Goal: Task Accomplishment & Management: Use online tool/utility

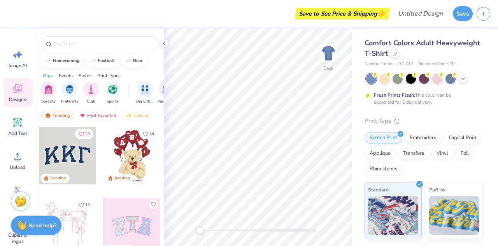
click at [356, 14] on div "Save to See Price & Shipping 👉" at bounding box center [342, 14] width 91 height 12
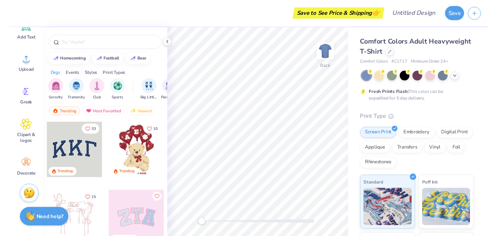
scroll to position [95, 0]
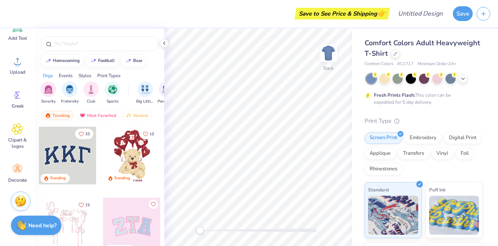
click at [484, 15] on icon "button" at bounding box center [483, 14] width 7 height 7
click at [484, 17] on button "button" at bounding box center [484, 14] width 14 height 14
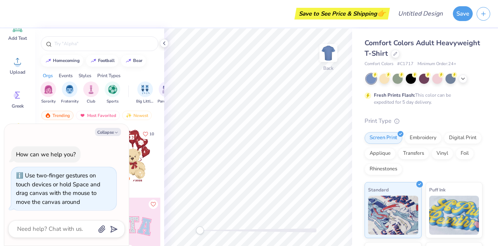
drag, startPoint x: 199, startPoint y: 229, endPoint x: 123, endPoint y: 234, distance: 76.4
click at [123, 234] on body "Save to See Price & Shipping 👉 Design Title Save Image AI Designs Add Text Uplo…" at bounding box center [249, 123] width 498 height 246
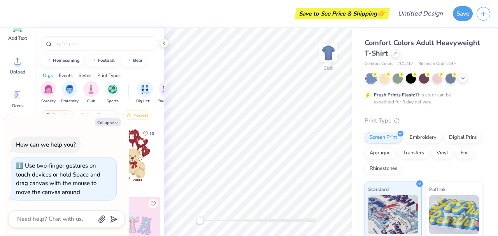
type textarea "x"
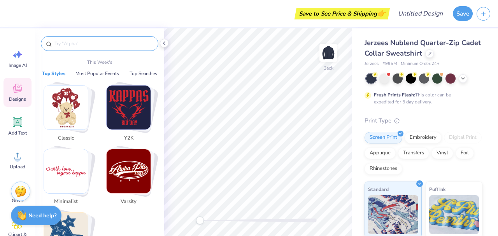
click at [99, 41] on input "text" at bounding box center [104, 44] width 100 height 8
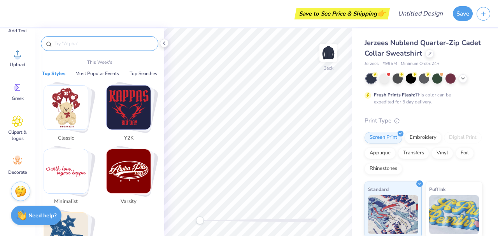
scroll to position [104, 0]
click at [20, 134] on span "Clipart & logos" at bounding box center [18, 133] width 26 height 12
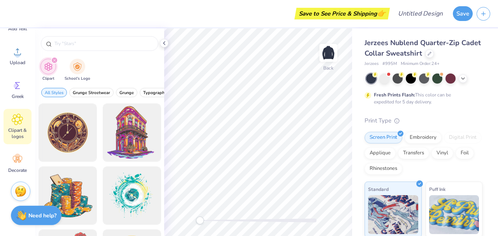
click at [74, 48] on div at bounding box center [100, 43] width 118 height 15
click at [68, 42] on input "text" at bounding box center [104, 44] width 100 height 8
type input "line"
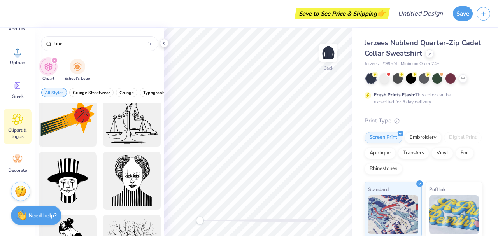
scroll to position [646, 0]
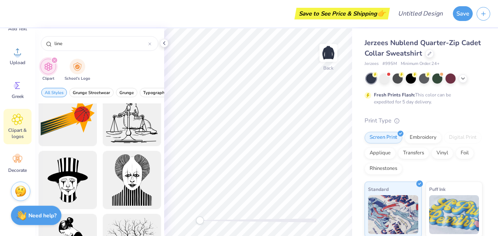
click at [410, 139] on div "Embroidery" at bounding box center [423, 138] width 37 height 12
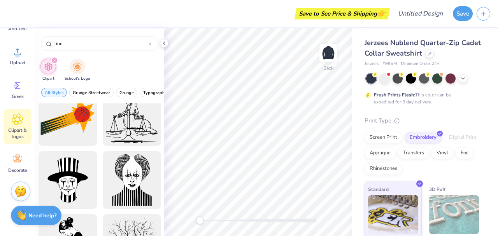
click at [410, 139] on div "Embroidery" at bounding box center [423, 138] width 37 height 12
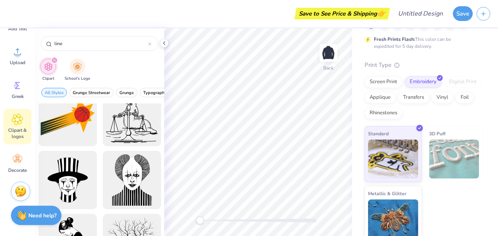
scroll to position [56, 0]
click at [386, 79] on div "Screen Print" at bounding box center [384, 82] width 38 height 12
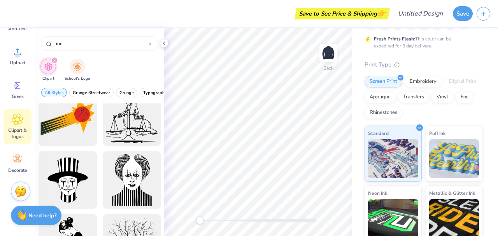
click at [17, 157] on circle at bounding box center [17, 156] width 5 height 5
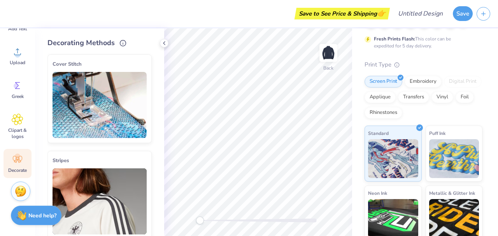
scroll to position [0, 0]
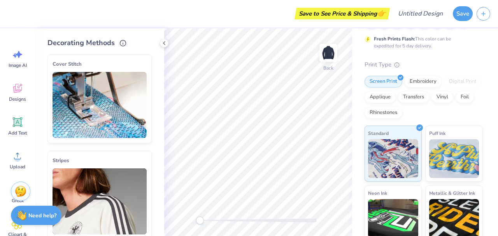
click at [18, 158] on circle at bounding box center [17, 159] width 5 height 5
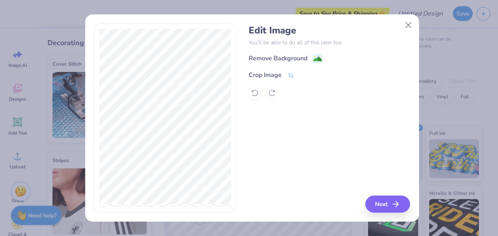
click at [273, 77] on div "Crop Image" at bounding box center [265, 74] width 33 height 9
click at [303, 79] on button at bounding box center [304, 75] width 8 height 8
click at [380, 208] on button "Next" at bounding box center [388, 204] width 45 height 17
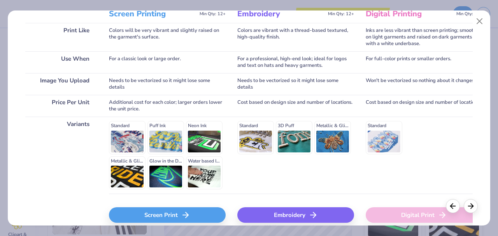
scroll to position [113, 0]
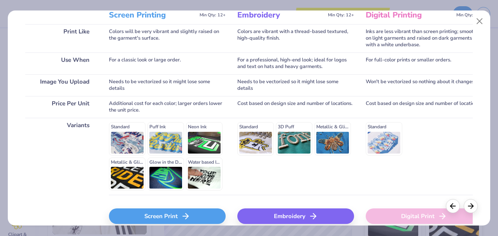
click at [183, 215] on icon at bounding box center [185, 216] width 9 height 9
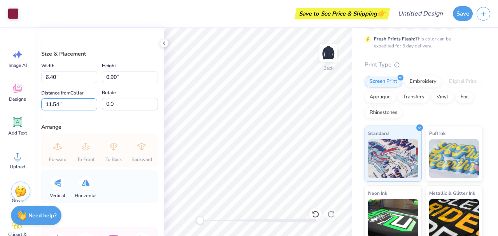
click at [92, 107] on input "11.54" at bounding box center [69, 104] width 56 height 12
click at [92, 107] on input "11.53" at bounding box center [69, 104] width 56 height 12
click at [92, 107] on input "11.52" at bounding box center [69, 104] width 56 height 12
click at [92, 107] on input "11.51" at bounding box center [69, 104] width 56 height 12
click at [91, 102] on input "11.66" at bounding box center [69, 104] width 56 height 12
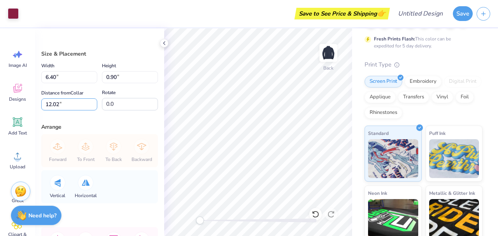
click at [91, 102] on input "12.02" at bounding box center [69, 104] width 56 height 12
click at [91, 102] on input "12.94" at bounding box center [69, 104] width 56 height 12
click at [91, 102] on input "13.76" at bounding box center [69, 104] width 56 height 12
type input "15.22"
click at [91, 102] on input "15.22" at bounding box center [69, 104] width 56 height 12
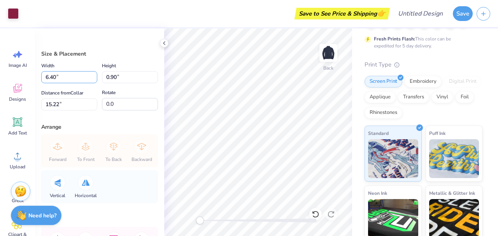
click at [84, 78] on input "6.40" at bounding box center [69, 77] width 56 height 12
click at [91, 76] on input "6.41" at bounding box center [69, 77] width 56 height 12
click at [91, 76] on input "6.42" at bounding box center [69, 77] width 56 height 12
click at [91, 76] on input "6.43" at bounding box center [69, 77] width 56 height 12
click at [91, 76] on input "6.44" at bounding box center [69, 77] width 56 height 12
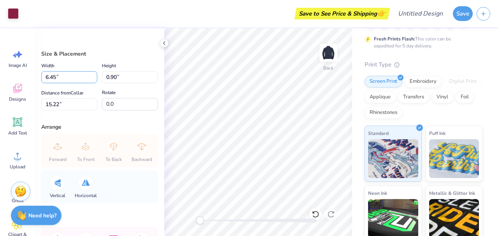
click at [91, 76] on input "6.45" at bounding box center [69, 77] width 56 height 12
click at [91, 76] on input "6.46" at bounding box center [69, 77] width 56 height 12
click at [91, 76] on input "6.47" at bounding box center [69, 77] width 56 height 12
click at [91, 76] on input "6.48" at bounding box center [69, 77] width 56 height 12
click at [91, 76] on input "6.49" at bounding box center [69, 77] width 56 height 12
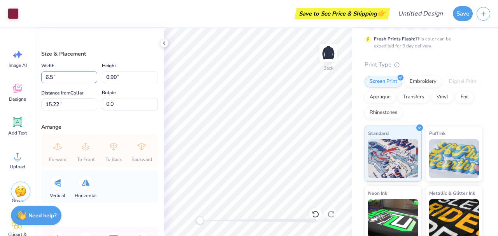
click at [91, 76] on input "6.5" at bounding box center [69, 77] width 56 height 12
click at [91, 76] on input "6.51" at bounding box center [69, 77] width 56 height 12
click at [91, 76] on input "6.52" at bounding box center [69, 77] width 56 height 12
click at [91, 76] on input "6.53" at bounding box center [69, 77] width 56 height 12
type input "6.54"
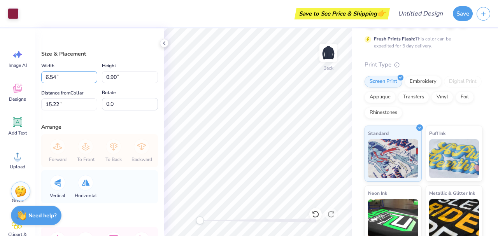
click at [91, 76] on input "6.54" at bounding box center [69, 77] width 56 height 12
type input "0.92"
type input "15.21"
click at [91, 76] on input "6.9" at bounding box center [69, 77] width 56 height 12
type input "6.90"
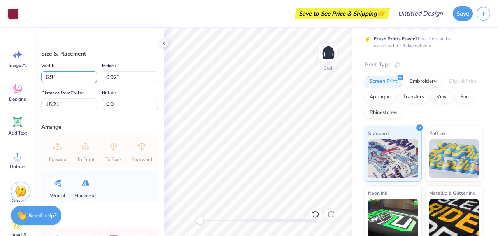
type input "0.97"
type input "15.18"
type input "7.31"
click at [91, 74] on input "7.31" at bounding box center [69, 77] width 56 height 12
type input "1.03"
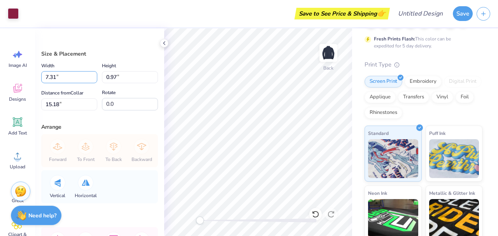
type input "15.16"
drag, startPoint x: 91, startPoint y: 74, endPoint x: 121, endPoint y: 60, distance: 33.4
click at [121, 60] on div "Size & Placement Width 7.31 7.31 " Height 1.03 1.03 " Distance from Collar 15.1…" at bounding box center [99, 80] width 117 height 61
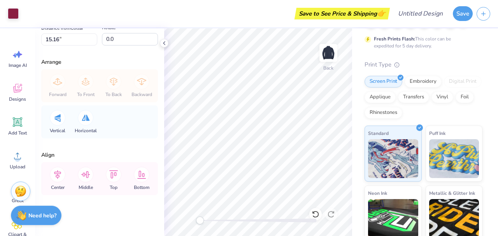
scroll to position [65, 0]
click at [84, 175] on icon at bounding box center [86, 175] width 16 height 16
click at [59, 174] on icon at bounding box center [58, 175] width 16 height 16
click at [148, 178] on div "Bottom" at bounding box center [142, 177] width 28 height 33
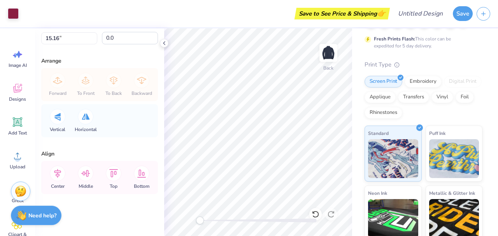
click at [111, 174] on icon at bounding box center [113, 173] width 9 height 8
click at [86, 177] on icon at bounding box center [86, 174] width 16 height 16
click at [58, 178] on icon at bounding box center [58, 174] width 16 height 16
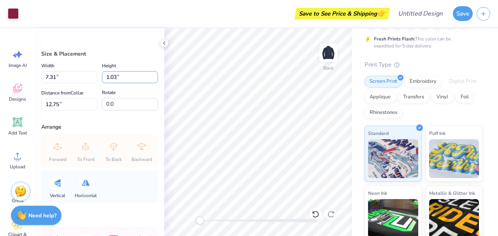
click at [114, 78] on input "1.03" at bounding box center [130, 77] width 56 height 12
click at [148, 74] on input "1.04" at bounding box center [130, 77] width 56 height 12
click at [148, 74] on input "1.05" at bounding box center [130, 77] width 56 height 12
click at [148, 74] on input "1.06" at bounding box center [130, 77] width 56 height 12
click at [148, 74] on input "1.07" at bounding box center [130, 77] width 56 height 12
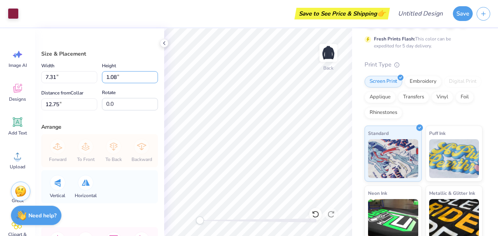
click at [148, 74] on input "1.08" at bounding box center [130, 77] width 56 height 12
click at [148, 74] on input "1.09" at bounding box center [130, 77] width 56 height 12
type input "1.1"
click at [148, 74] on input "1.1" at bounding box center [130, 77] width 56 height 12
type input "7.79"
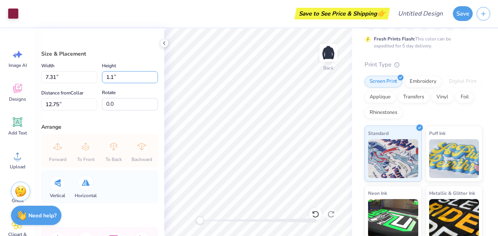
type input "1.10"
type input "12.76"
click at [423, 84] on div "Embroidery" at bounding box center [423, 82] width 37 height 12
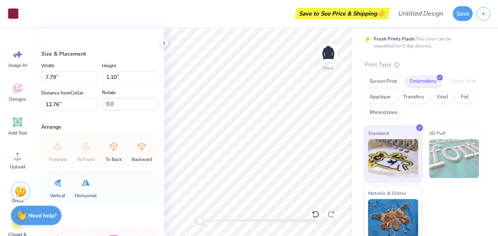
click at [396, 97] on div "Applique" at bounding box center [380, 97] width 31 height 12
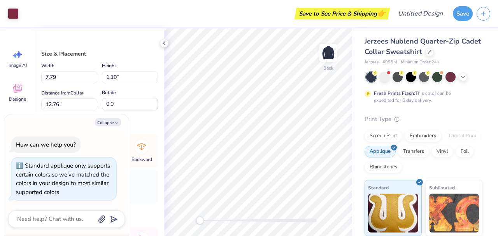
scroll to position [1, 0]
click at [396, 148] on div "Applique" at bounding box center [380, 152] width 31 height 12
click at [391, 140] on div "Screen Print" at bounding box center [384, 137] width 38 height 12
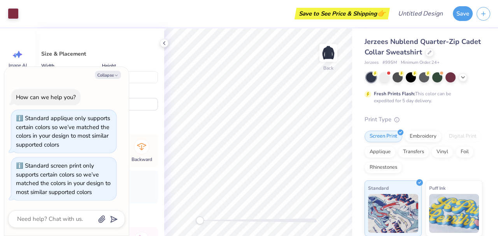
click at [111, 75] on button "Collapse" at bounding box center [108, 75] width 26 height 8
type textarea "x"
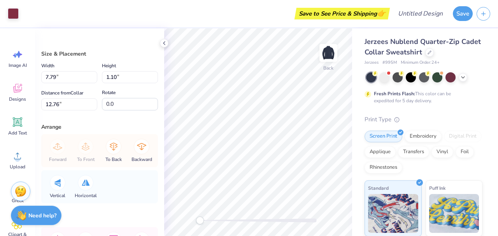
click at [21, 61] on div "Image AI" at bounding box center [18, 58] width 28 height 29
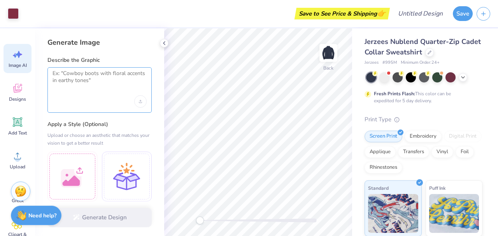
click at [128, 77] on textarea at bounding box center [100, 79] width 94 height 19
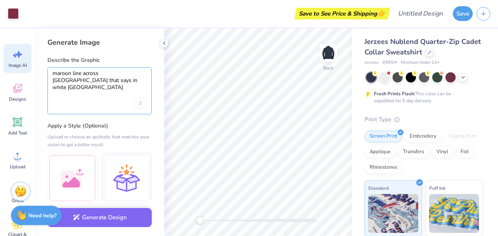
type textarea "maroon line across [GEOGRAPHIC_DATA] that says in white [GEOGRAPHIC_DATA]"
click at [117, 213] on button "Generate Design" at bounding box center [99, 217] width 104 height 19
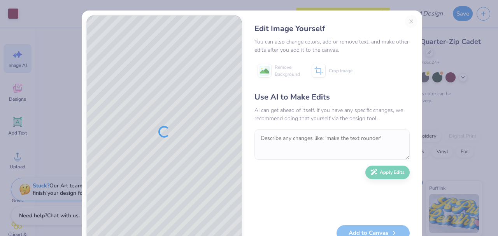
scroll to position [27, 0]
